Goal: Task Accomplishment & Management: Manage account settings

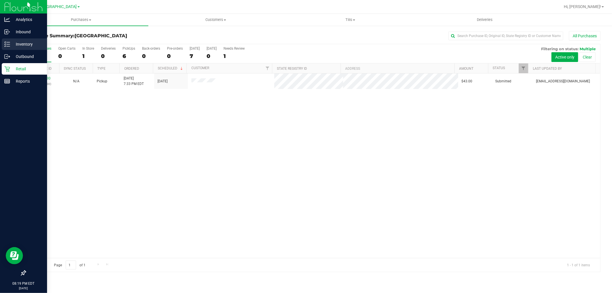
click at [35, 47] on p "Inventory" at bounding box center [27, 44] width 34 height 7
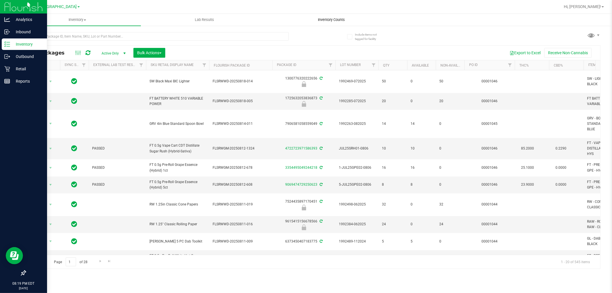
click at [336, 21] on span "Inventory Counts" at bounding box center [332, 19] width 42 height 5
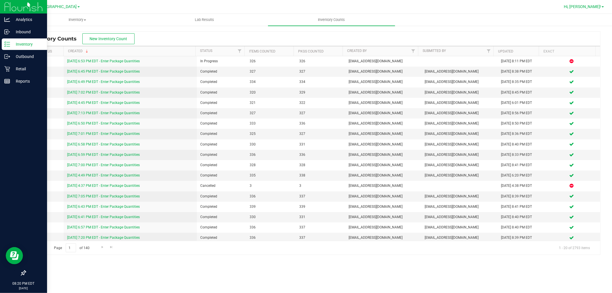
click at [595, 9] on link "Hi, [PERSON_NAME]!" at bounding box center [584, 7] width 45 height 6
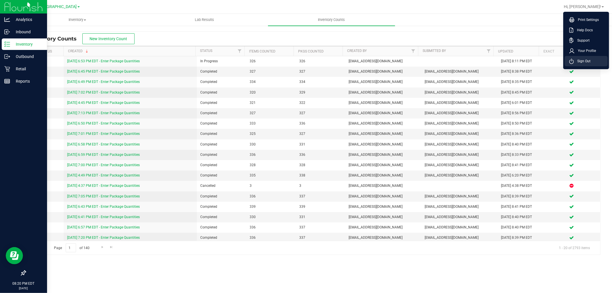
click at [586, 63] on span "Sign Out" at bounding box center [582, 61] width 17 height 6
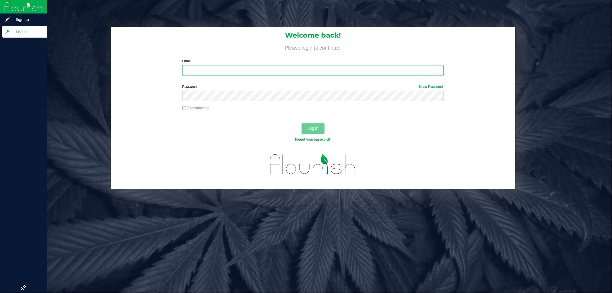
click at [250, 71] on input "Email" at bounding box center [313, 70] width 261 height 10
type input "[EMAIL_ADDRESS][DOMAIN_NAME]"
click at [302, 123] on button "Log In" at bounding box center [313, 128] width 23 height 10
